Goal: Answer question/provide support

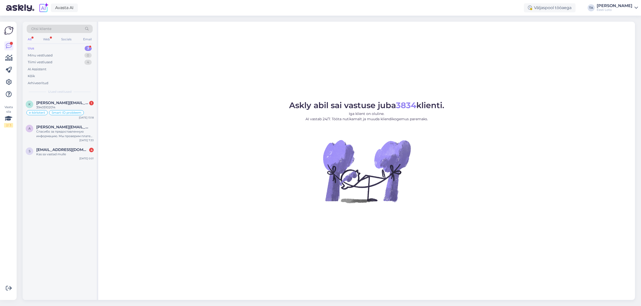
click at [38, 49] on div "Uus 3" at bounding box center [60, 48] width 66 height 7
click at [47, 101] on span "[PERSON_NAME][EMAIL_ADDRESS][DOMAIN_NAME]" at bounding box center [62, 102] width 52 height 5
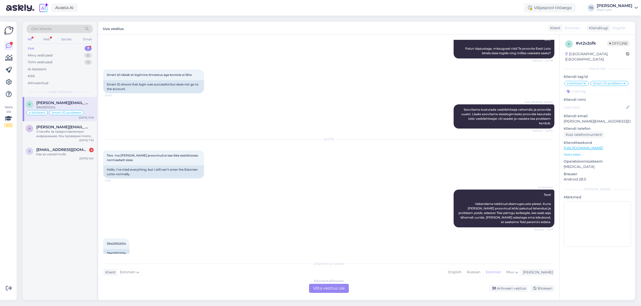
scroll to position [263, 0]
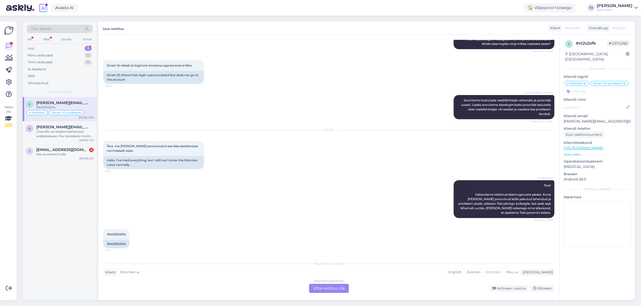
click at [330, 287] on div "Estonian to Estonian Võta vestlus üle" at bounding box center [329, 288] width 40 height 9
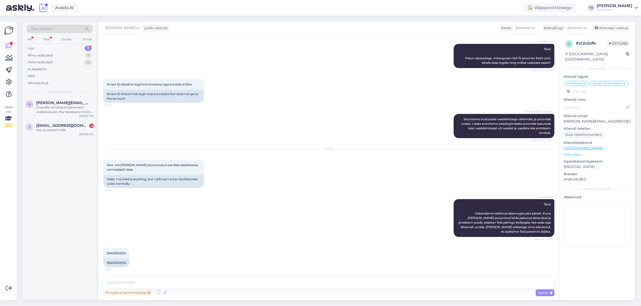
scroll to position [244, 0]
click at [208, 282] on textarea at bounding box center [328, 282] width 451 height 11
paste textarea "Kui sisselogimine Smart-IDga ebaõnnestub, proovige siseneda pangalingi kaudu. S…"
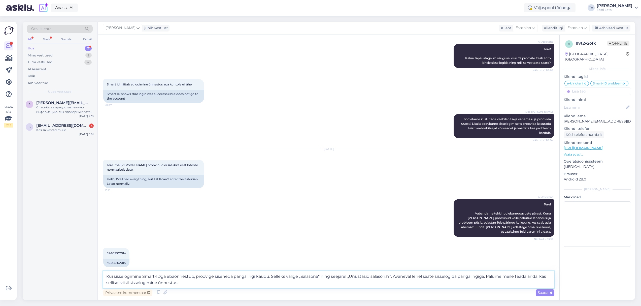
click at [106, 276] on textarea "Kui sisselogimine Smart-IDga ebaõnnestub, proovige siseneda pangalingi kaudu. S…" at bounding box center [328, 279] width 451 height 17
type textarea "Tere. Kui sisselogimine Smart-IDga ebaõnnestub, proovige siseneda pangalingi ka…"
click at [544, 293] on span "Saada" at bounding box center [545, 292] width 15 height 5
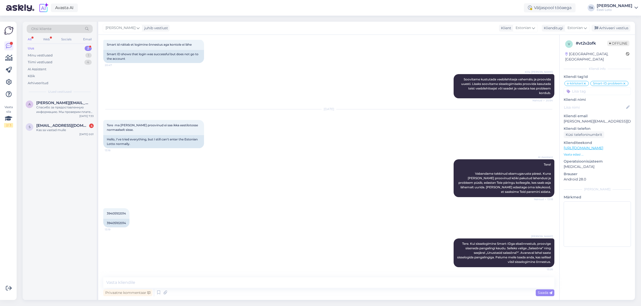
scroll to position [283, 0]
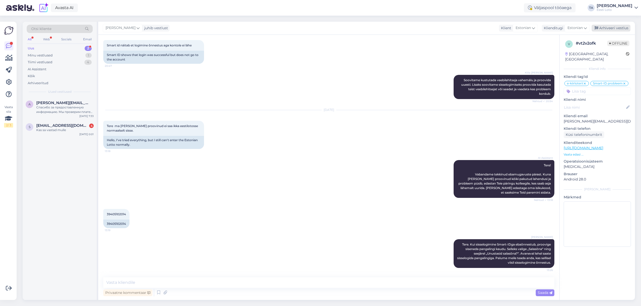
click at [612, 30] on div "Arhiveeri vestlus" at bounding box center [611, 28] width 39 height 7
click at [60, 104] on span "[PERSON_NAME][EMAIL_ADDRESS][DOMAIN_NAME]" at bounding box center [62, 102] width 52 height 5
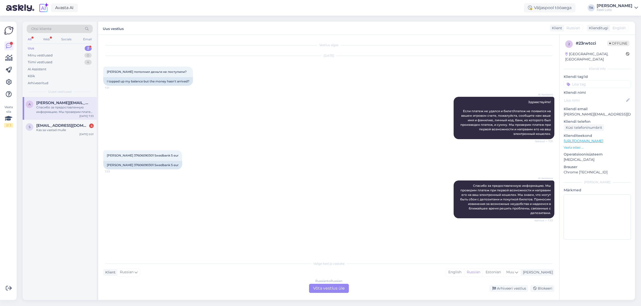
scroll to position [0, 0]
click at [140, 155] on span "[PERSON_NAME] 37606090301 Swedbank 5 eur" at bounding box center [143, 155] width 72 height 4
copy span "37606090301"
click at [547, 271] on div "[PERSON_NAME]" at bounding box center [537, 271] width 32 height 5
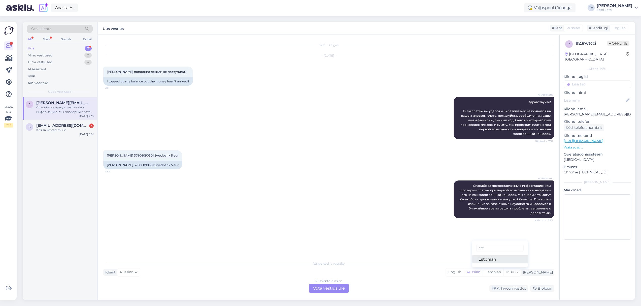
type input "est"
click at [507, 261] on link "Estonian" at bounding box center [499, 259] width 55 height 8
click at [332, 286] on div "Russian to Estonian Võta vestlus üle" at bounding box center [329, 288] width 40 height 9
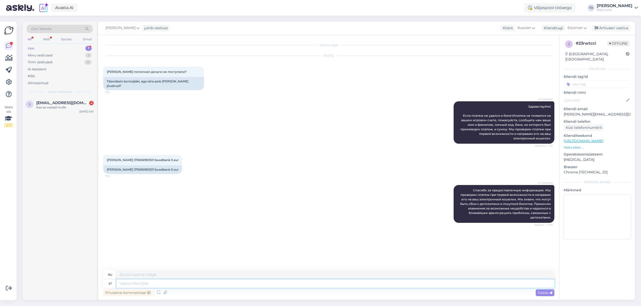
click at [171, 286] on textarea at bounding box center [335, 283] width 438 height 9
type textarea "Tere."
type textarea "Привет."
type textarea "Tere. Meie"
type textarea "Привет. Мы"
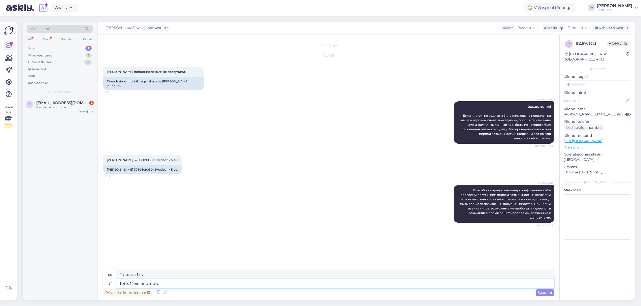
type textarea "Tere. Meie andmetel"
type textarea "Здравствуйте. По нашим данным"
type textarea "Tere. Meie andmetel makse"
type textarea "Здравствуйте. По нашим данным, платеж"
type textarea "Tere. Meie andmetel makse õnnestus j"
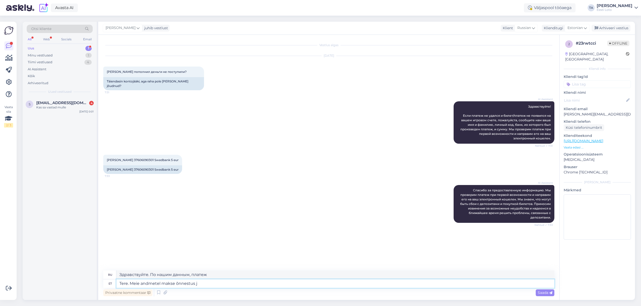
type textarea "Здравствуйте. По нашим данным, платёж прошёл успешно."
type textarea "Tere. Meie andmetel makse õnnestus ja raha l"
type textarea "Здравствуйте. По нашим данным, платёж прошёл успешно, и деньги поступили."
type textarea "Tere. Meie andmetel makse õnnestus ja raha laekus"
type textarea "Здравствуйте. По нашим данным, платёж прошёл успешно, деньги поступили."
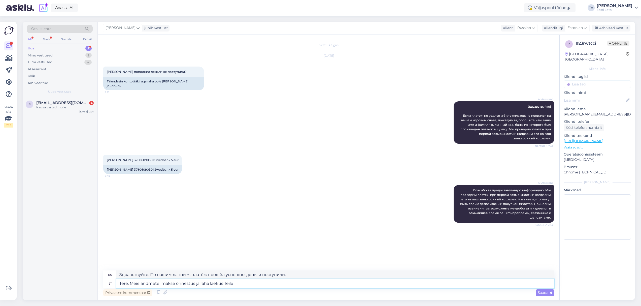
type textarea "Tere. Meie andmetel makse õnnestus ja raha laekus Teile"
type textarea "Здравствуйте. По нашим данным, платёж прошёл успешно, и вы получили деньги."
type textarea "Tere. Meie andmetel makse õnnestus ja raha laekus Teile e-rahakotti."
type textarea "Здравствуйте. По нашим данным, платёж прошёл успешно, и деньги поступили на ваш…"
type textarea "Tere. Meie andmetel makse õnnestus ja raha laekus Teile e-rahakotti."
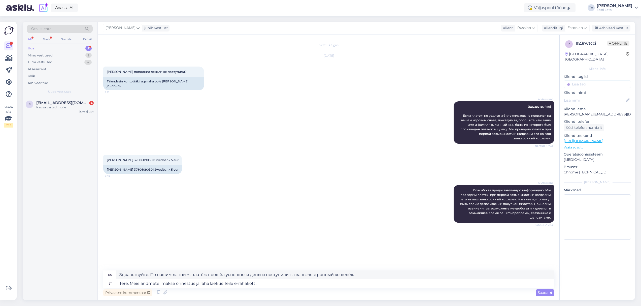
click at [540, 291] on span "Saada" at bounding box center [545, 292] width 15 height 5
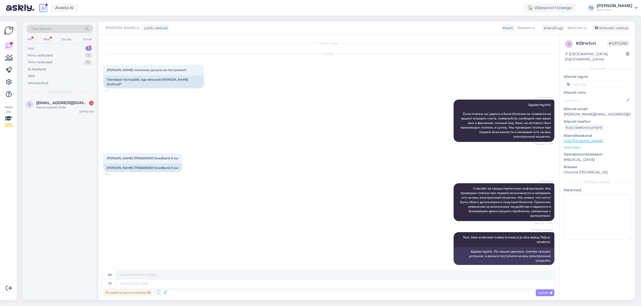
click at [577, 80] on input at bounding box center [597, 84] width 67 height 8
type input "e-raha"
click at [598, 96] on span "E-rahakott" at bounding box center [597, 97] width 16 height 3
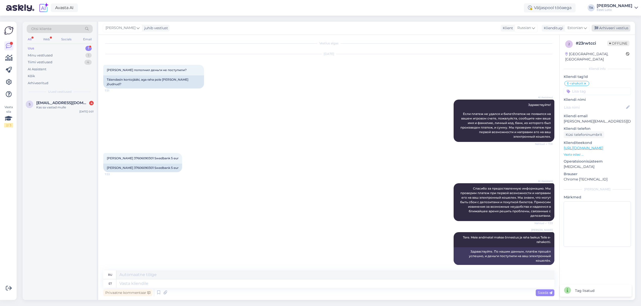
click at [604, 28] on div "Arhiveeri vestlus" at bounding box center [611, 28] width 39 height 7
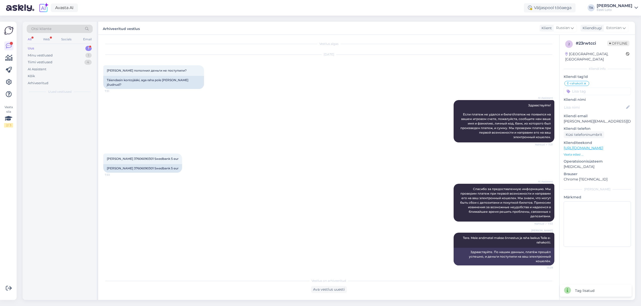
scroll to position [0, 0]
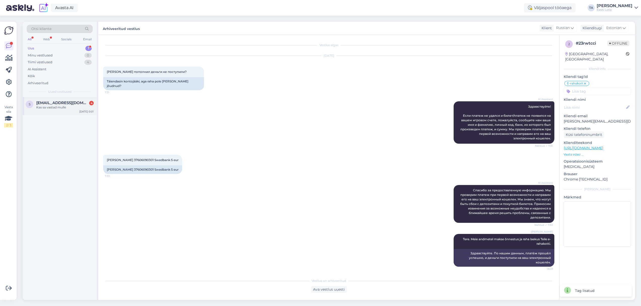
click at [47, 104] on span "[EMAIL_ADDRESS][DOMAIN_NAME]" at bounding box center [62, 102] width 52 height 5
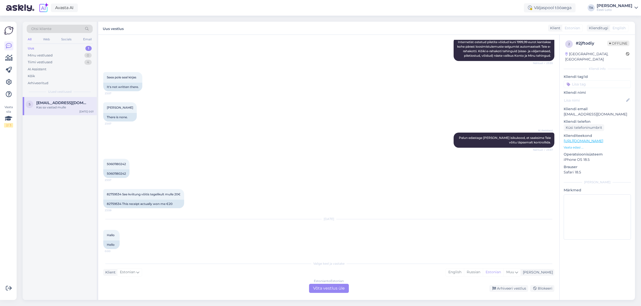
scroll to position [122, 0]
click at [122, 165] on span "50601180242" at bounding box center [116, 163] width 19 height 4
copy span "50601180242"
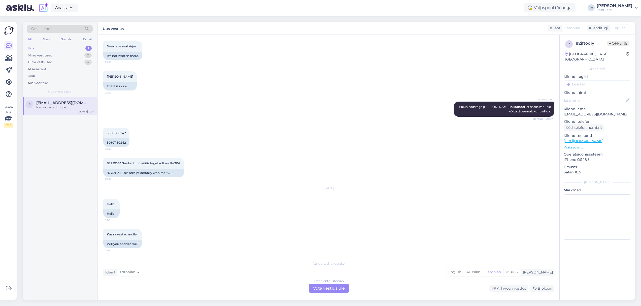
click at [339, 287] on div "Estonian to Estonian Võta vestlus üle" at bounding box center [329, 288] width 40 height 9
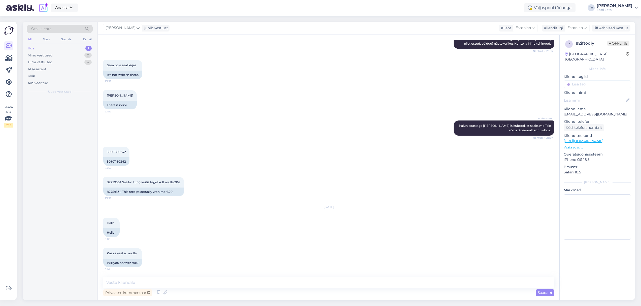
scroll to position [138, 0]
click at [208, 282] on textarea at bounding box center [328, 282] width 451 height 11
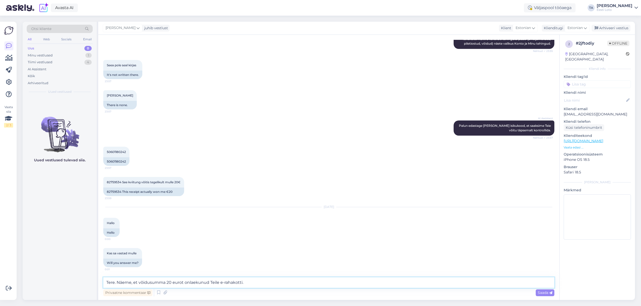
click at [190, 283] on textarea "Tere. Näeme, et võidusumma 20 eurot onlaekunud Teile e-rahakotti." at bounding box center [328, 282] width 451 height 11
click at [290, 287] on textarea "Tere. Näeme, et võidusumma 20 eurot on laekunud Teile e-rahakotti." at bounding box center [328, 282] width 451 height 11
type textarea "Tere. Näeme, et võidusumma 20 eurot on laekunud Teile e-rahakotti."
click at [538, 292] on span "Saada" at bounding box center [545, 292] width 15 height 5
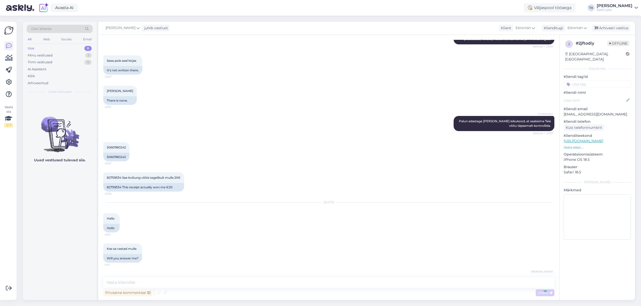
scroll to position [164, 0]
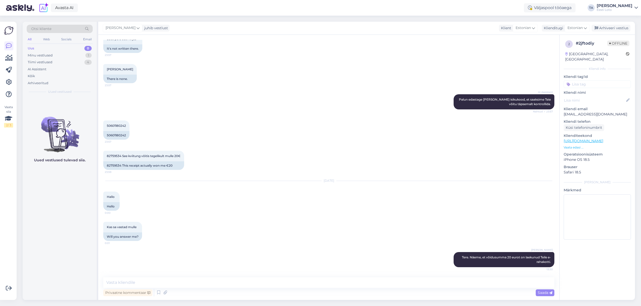
click at [582, 80] on input at bounding box center [597, 84] width 67 height 8
type input "e-kiir"
click at [600, 96] on span "e-kiirloterii" at bounding box center [597, 97] width 16 height 3
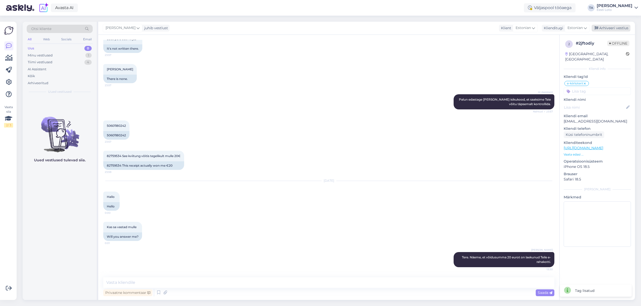
click at [606, 25] on div "Arhiveeri vestlus" at bounding box center [611, 28] width 39 height 7
